Goal: Task Accomplishment & Management: Complete application form

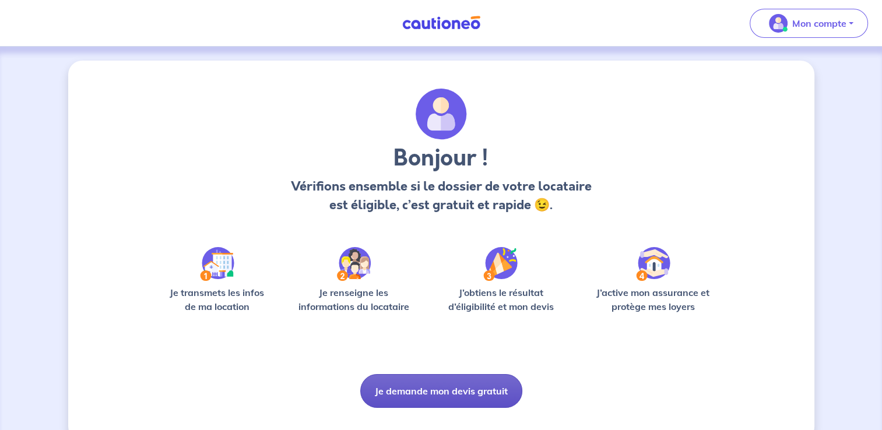
click at [425, 394] on button "Je demande mon devis gratuit" at bounding box center [441, 391] width 162 height 34
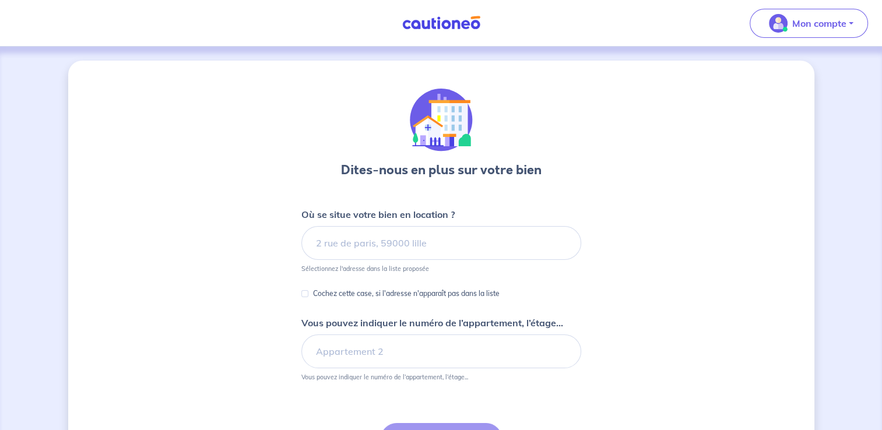
click at [166, 261] on div "Dites-nous en plus sur votre bien Où se situe votre bien en location ? Sélectio…" at bounding box center [441, 302] width 746 height 482
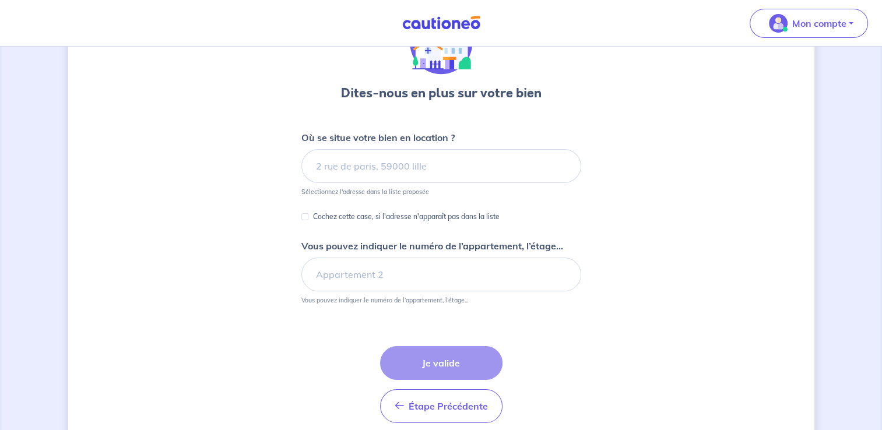
scroll to position [58, 0]
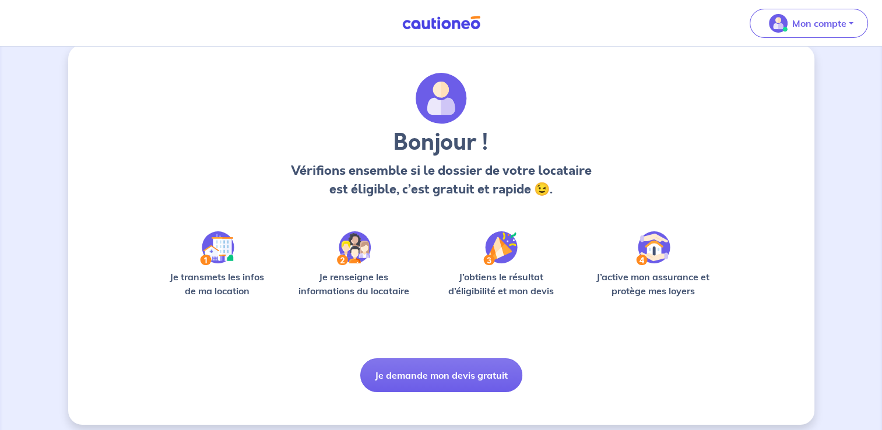
scroll to position [24, 0]
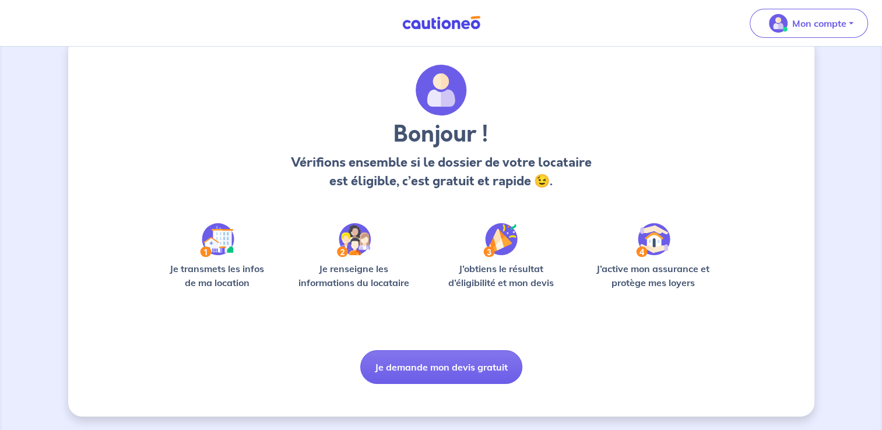
click at [138, 243] on div "Bonjour ! Vérifions ensemble si le dossier de votre locataire est éligible, c’e…" at bounding box center [441, 227] width 746 height 380
